Goal: Task Accomplishment & Management: Manage account settings

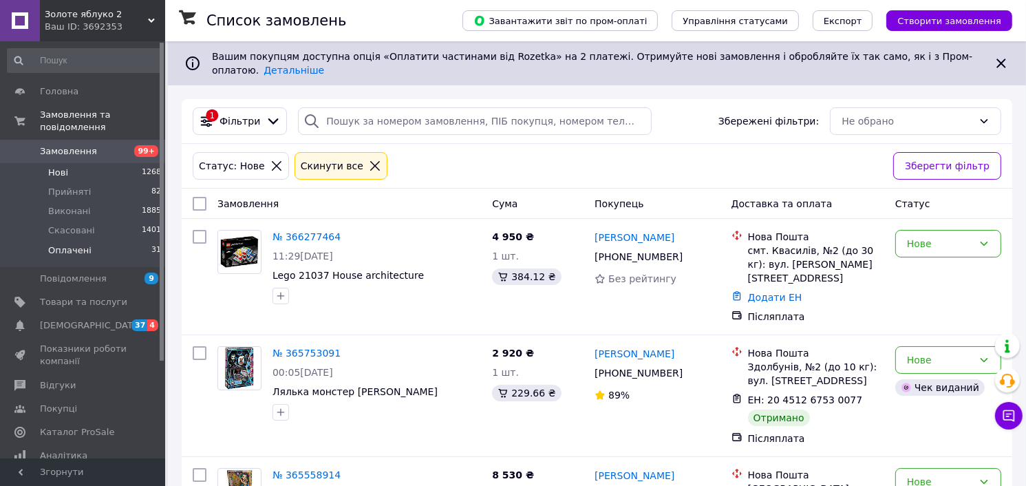
click at [66, 244] on span "Оплачені" at bounding box center [69, 250] width 43 height 12
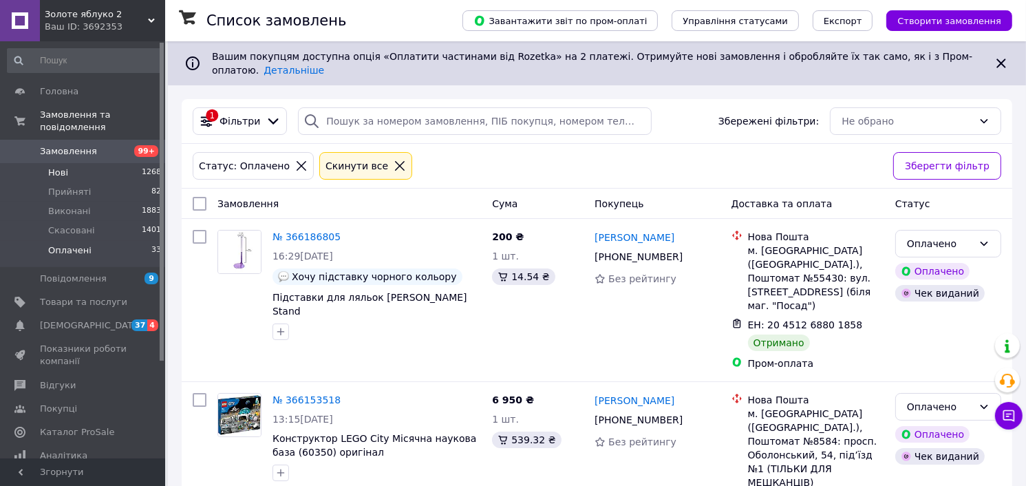
click at [54, 167] on span "Нові" at bounding box center [58, 173] width 20 height 12
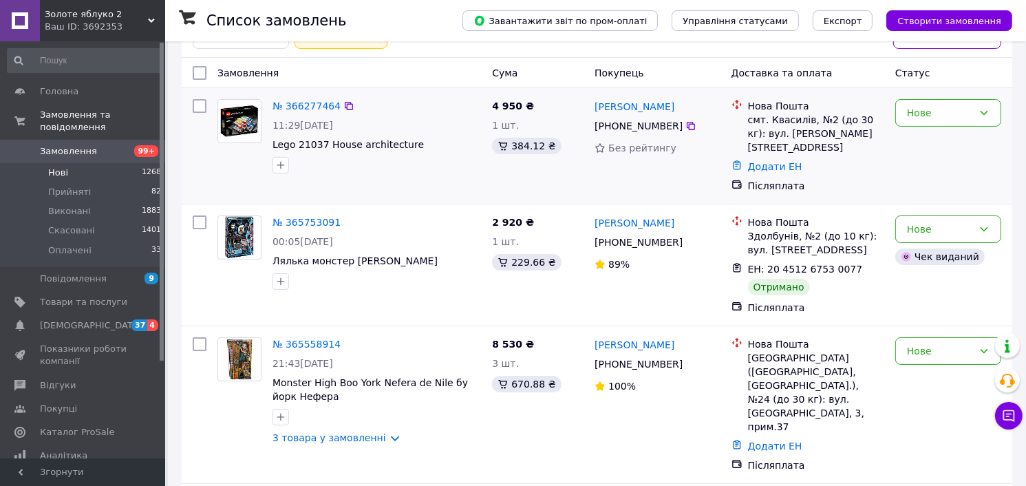
scroll to position [131, 0]
click at [59, 167] on span "Нові" at bounding box center [58, 173] width 20 height 12
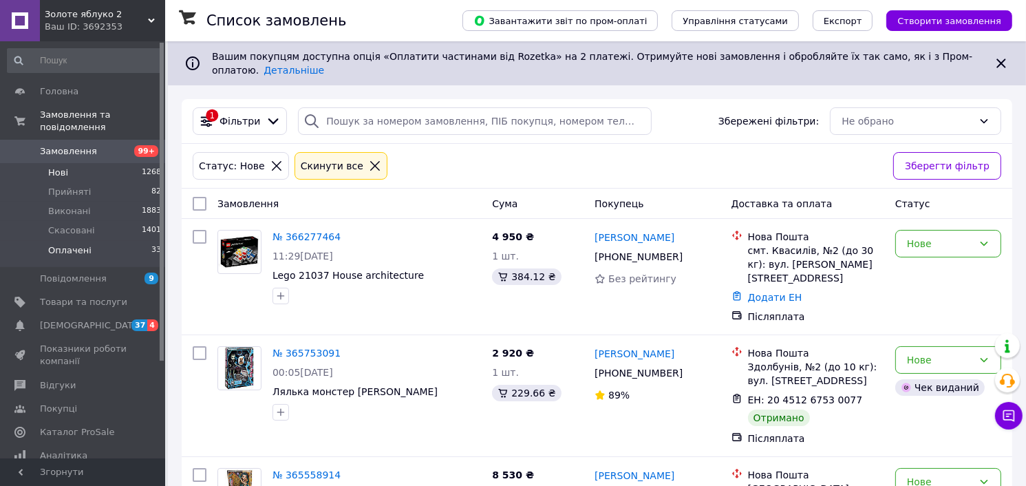
click at [79, 244] on span "Оплачені" at bounding box center [69, 250] width 43 height 12
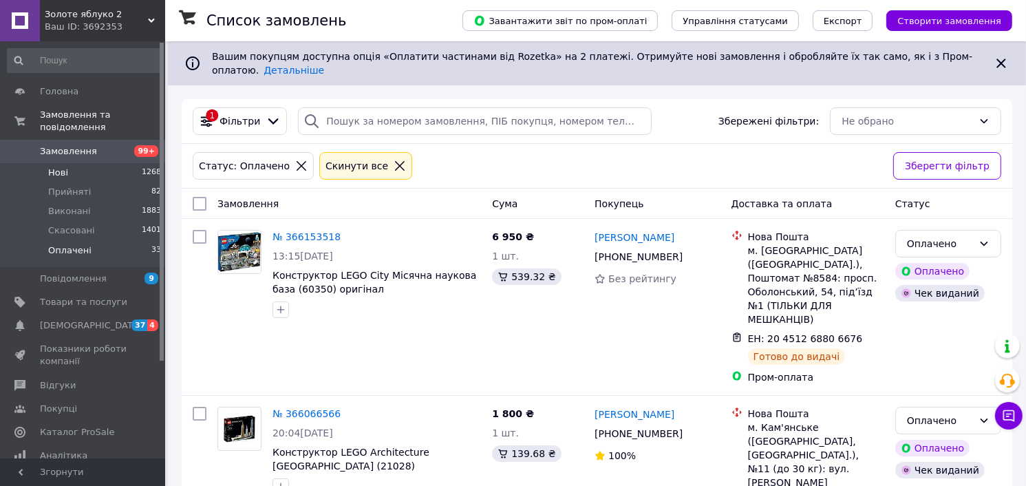
click at [69, 165] on li "Нові 1268" at bounding box center [84, 172] width 169 height 19
click at [59, 167] on span "Нові" at bounding box center [58, 173] width 20 height 12
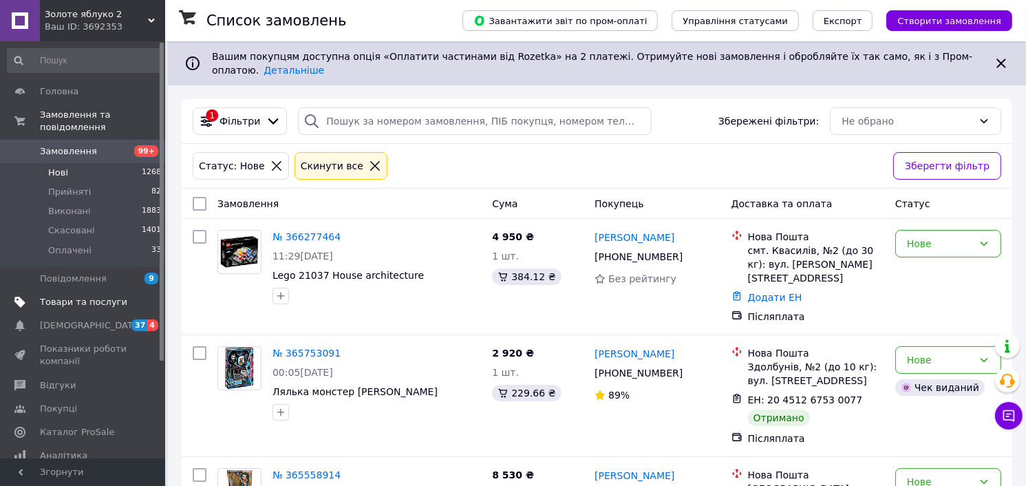
click at [102, 296] on span "Товари та послуги" at bounding box center [83, 302] width 87 height 12
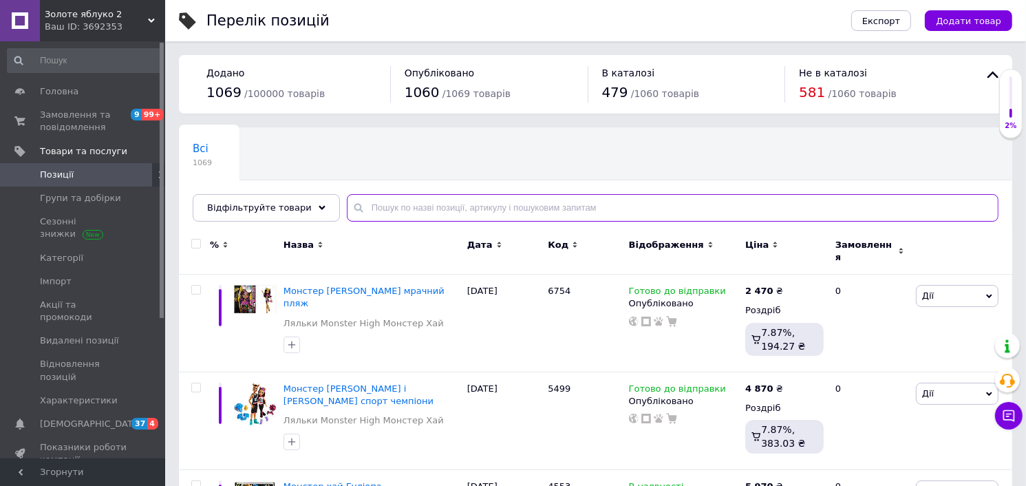
click at [388, 208] on input "text" at bounding box center [673, 208] width 652 height 28
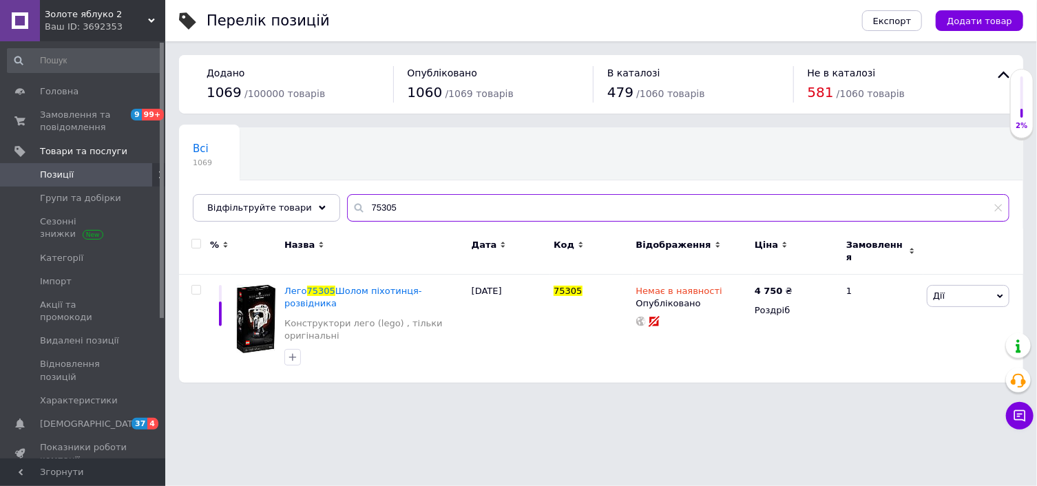
type input "75305"
